Goal: Information Seeking & Learning: Learn about a topic

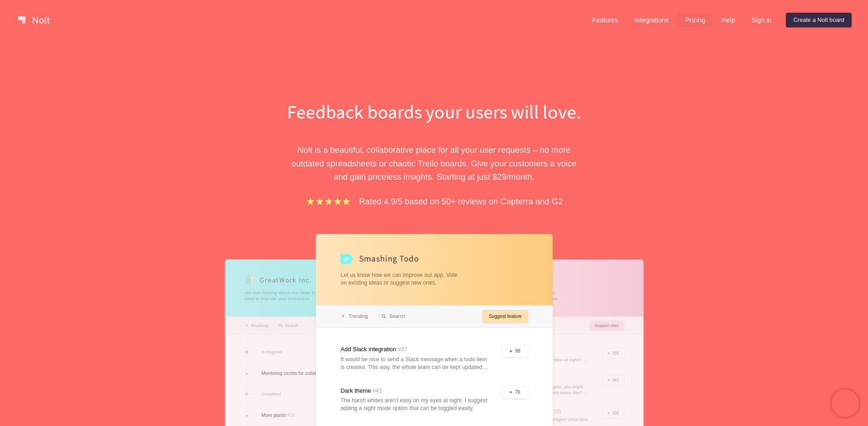
click at [699, 19] on link "Pricing" at bounding box center [695, 20] width 35 height 15
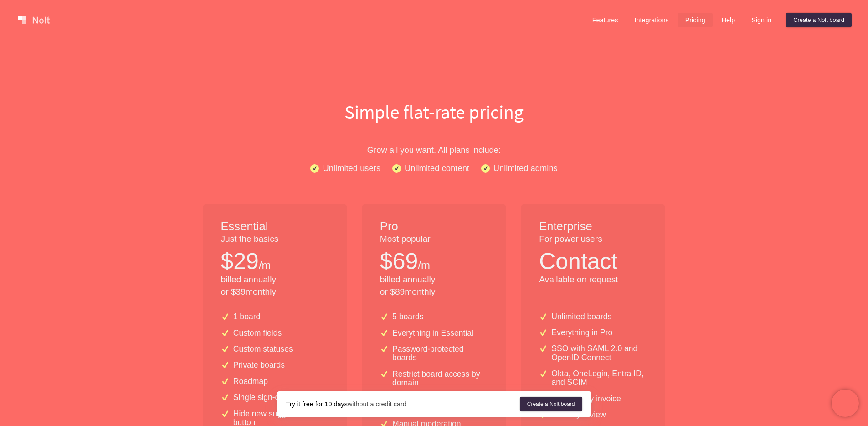
click at [653, 17] on link "Integrations" at bounding box center [651, 20] width 49 height 15
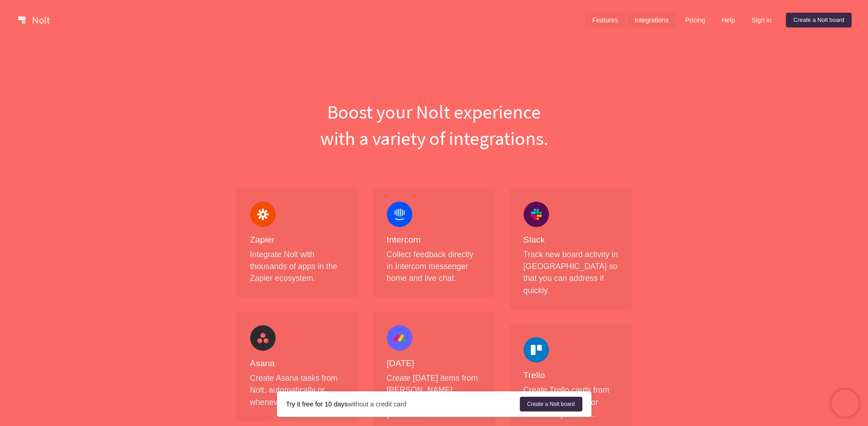
click at [601, 26] on link "Features" at bounding box center [605, 20] width 41 height 15
